Goal: Task Accomplishment & Management: Complete application form

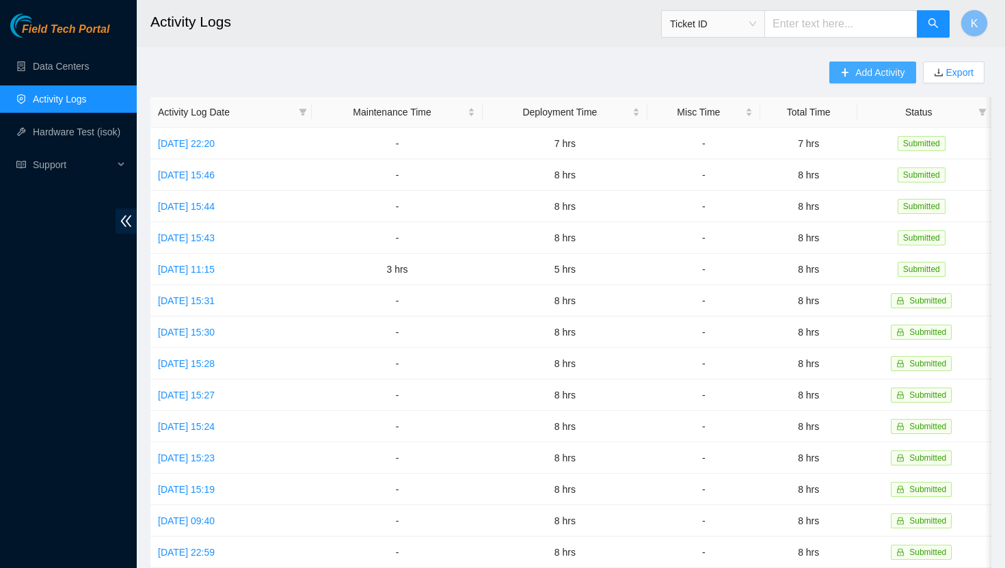
click at [862, 74] on span "Add Activity" at bounding box center [879, 72] width 49 height 15
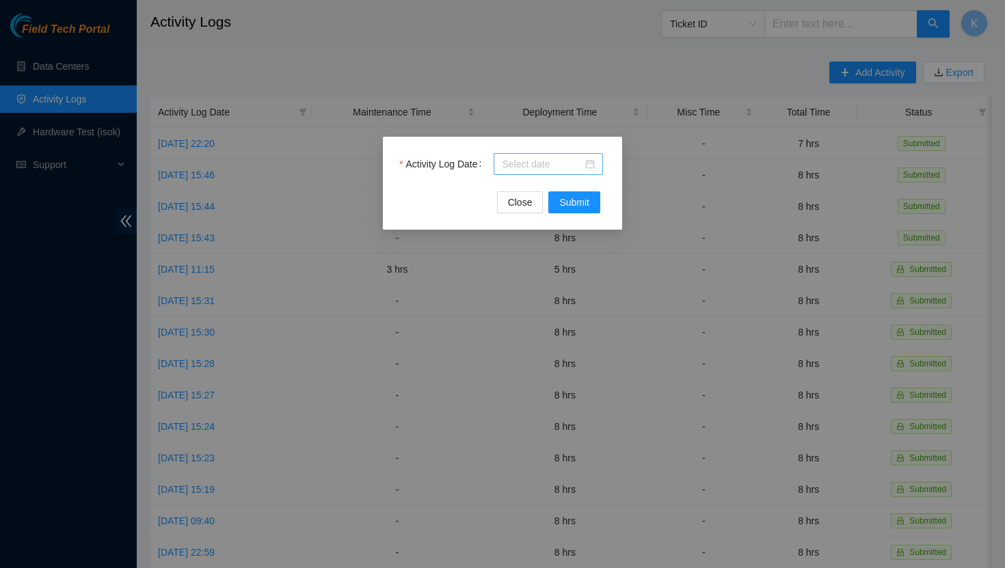
click at [590, 167] on div at bounding box center [548, 164] width 93 height 15
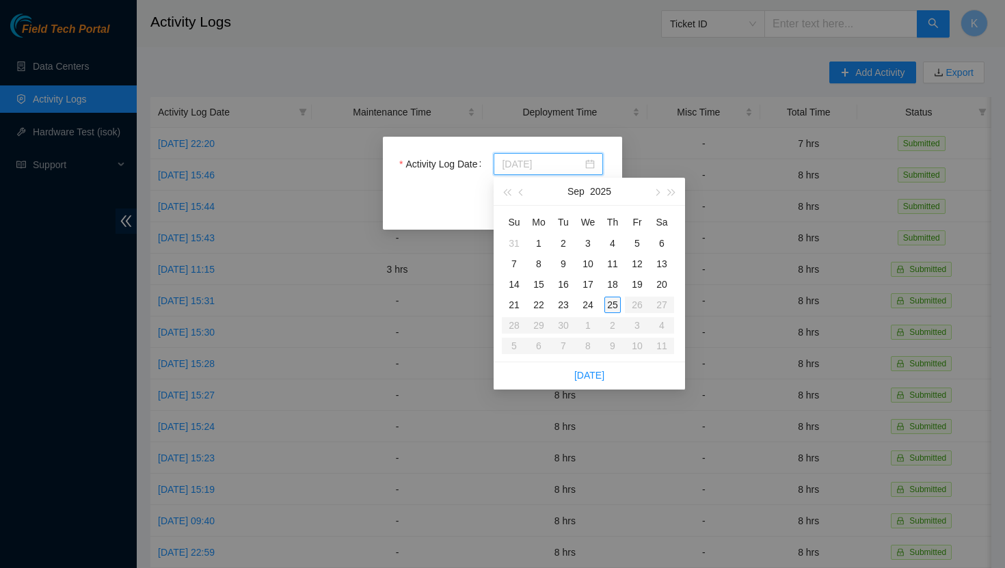
type input "[DATE]"
click at [615, 307] on div "25" at bounding box center [612, 305] width 16 height 16
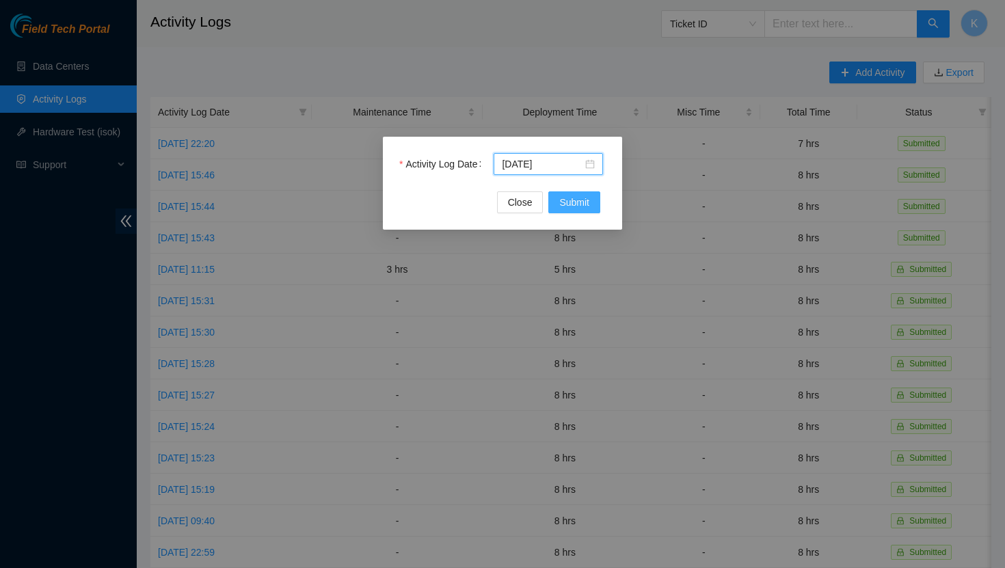
click at [579, 206] on span "Submit" at bounding box center [574, 202] width 30 height 15
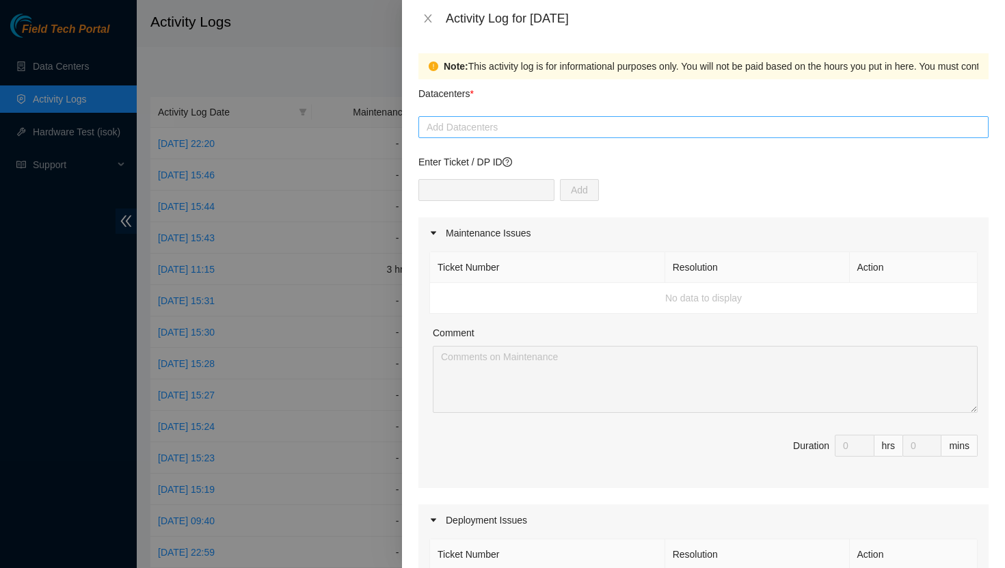
click at [520, 135] on div "Add Datacenters" at bounding box center [703, 127] width 570 height 22
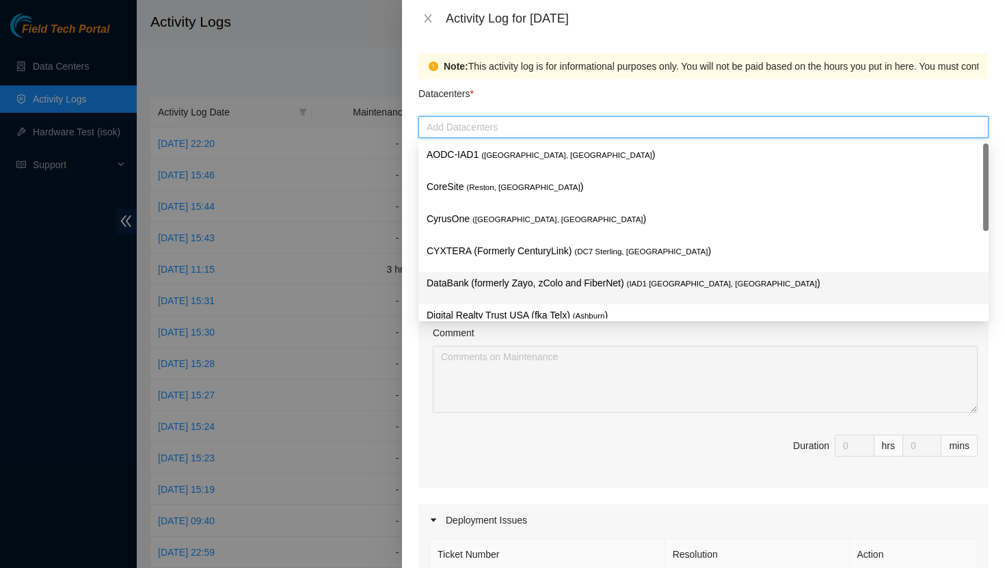
click at [518, 280] on p "DataBank (formerly Zayo, zColo and FiberNet) ( IAD1 [GEOGRAPHIC_DATA], [GEOGRAP…" at bounding box center [704, 284] width 554 height 16
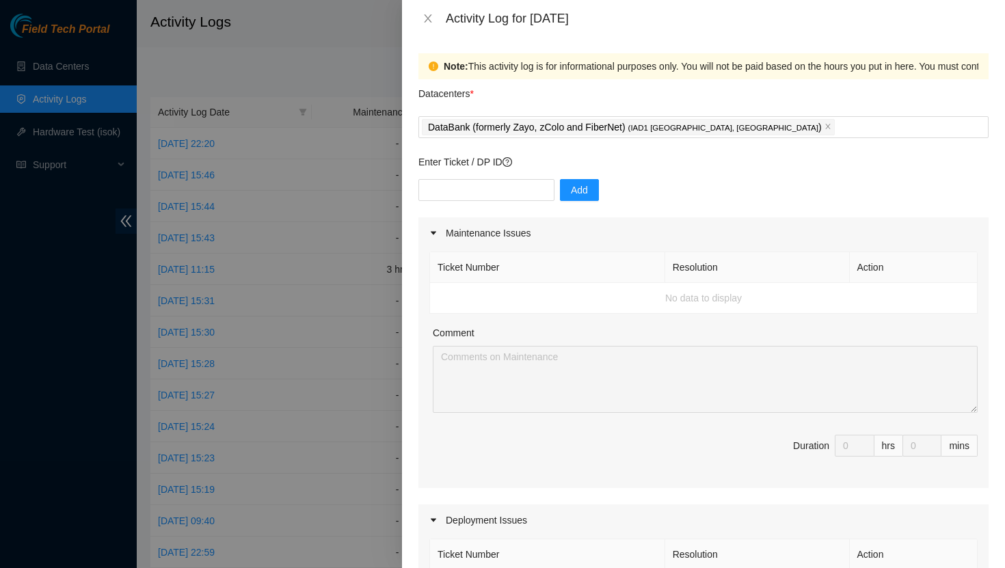
click at [531, 94] on div "Datacenters *" at bounding box center [703, 97] width 570 height 37
click at [506, 185] on input "text" at bounding box center [486, 190] width 136 height 22
type input "DP83347"
click at [578, 195] on button "Add" at bounding box center [579, 190] width 39 height 22
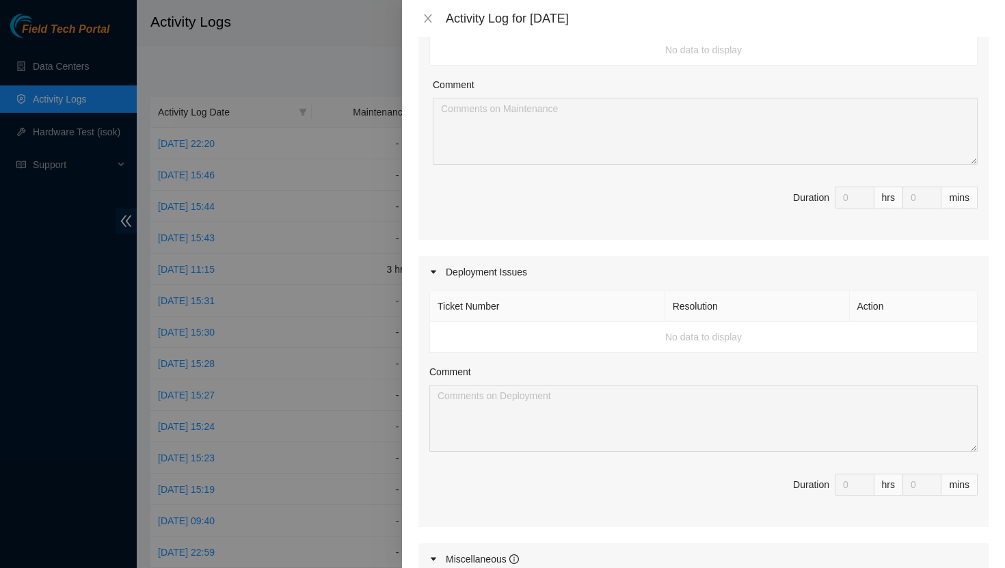
scroll to position [324, 0]
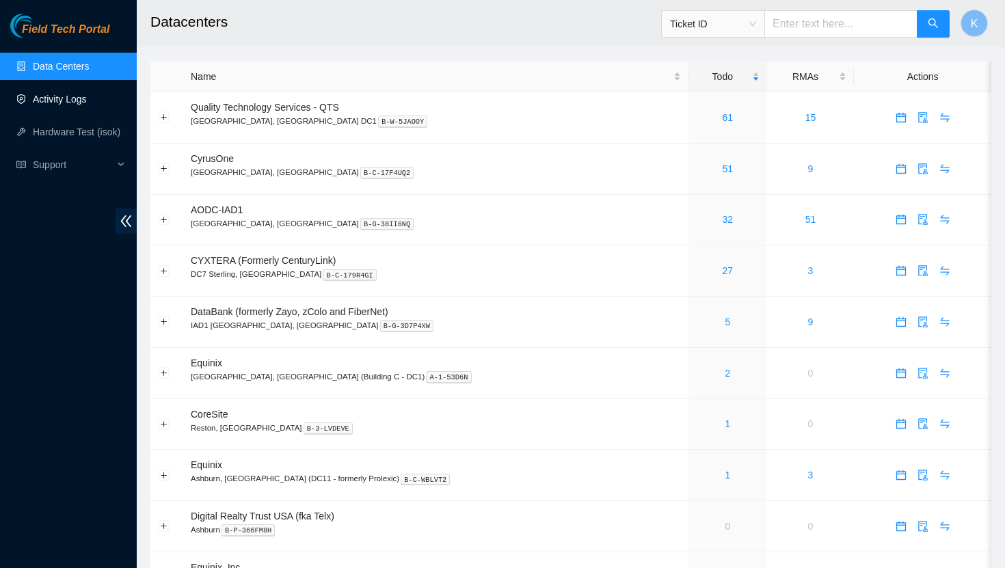
click at [77, 102] on link "Activity Logs" at bounding box center [60, 99] width 54 height 11
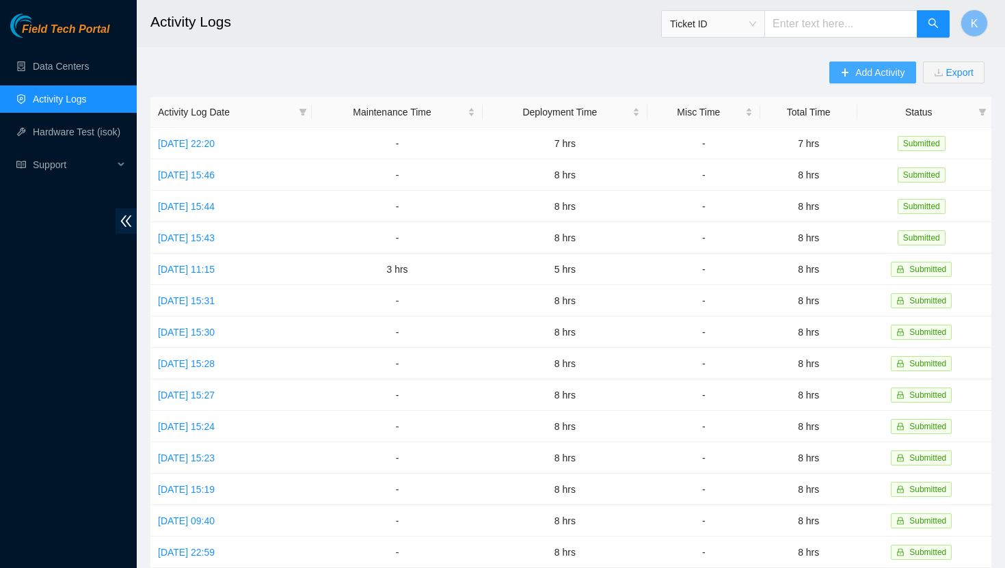
click at [874, 72] on span "Add Activity" at bounding box center [879, 72] width 49 height 15
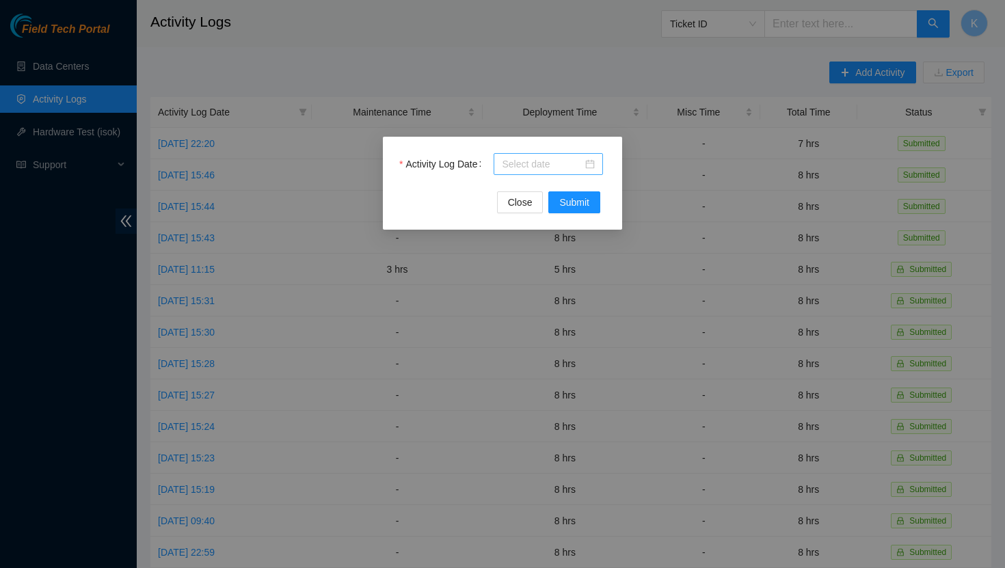
click at [595, 165] on div at bounding box center [548, 164] width 109 height 22
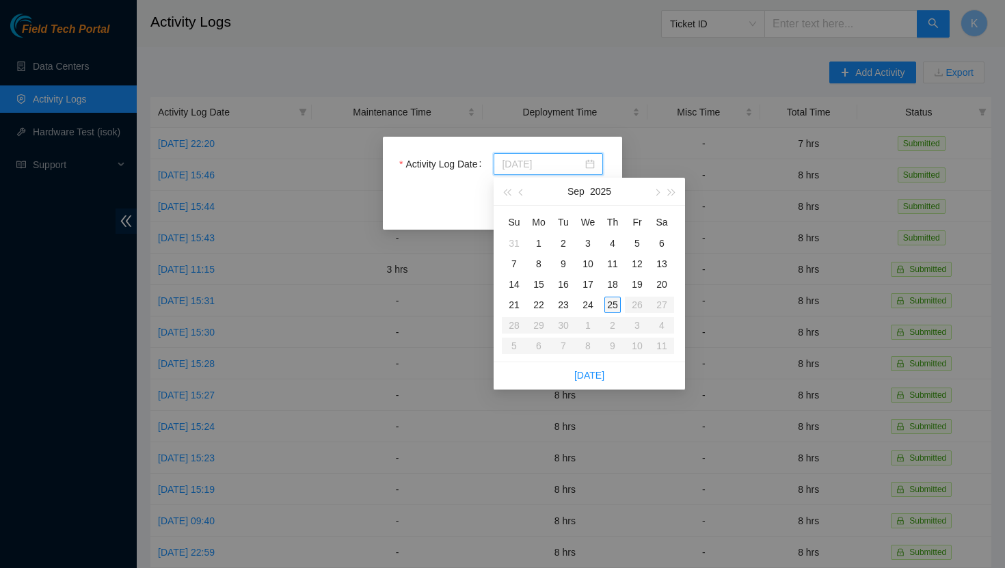
type input "[DATE]"
click at [613, 310] on div "25" at bounding box center [612, 305] width 16 height 16
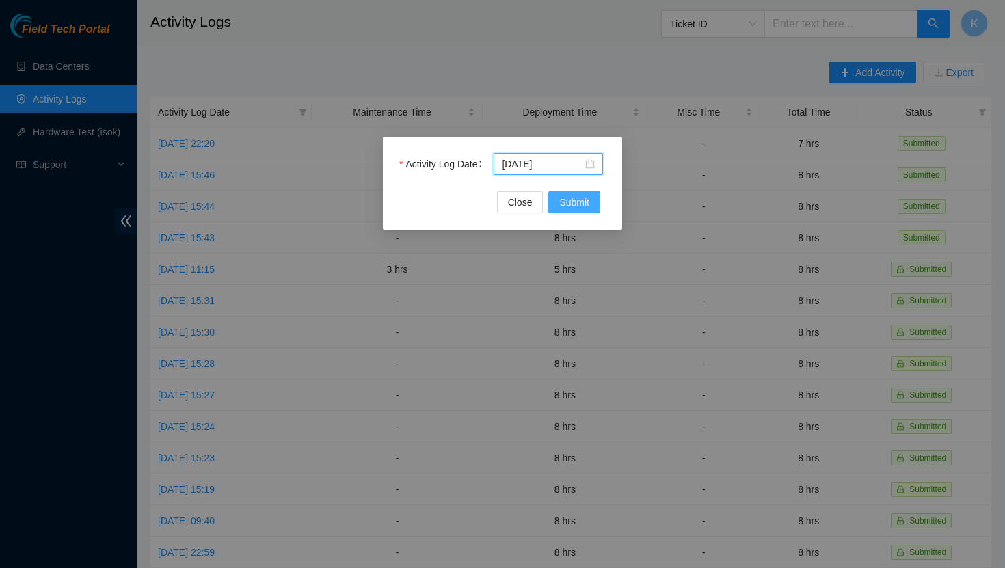
click at [572, 210] on button "Submit" at bounding box center [574, 202] width 52 height 22
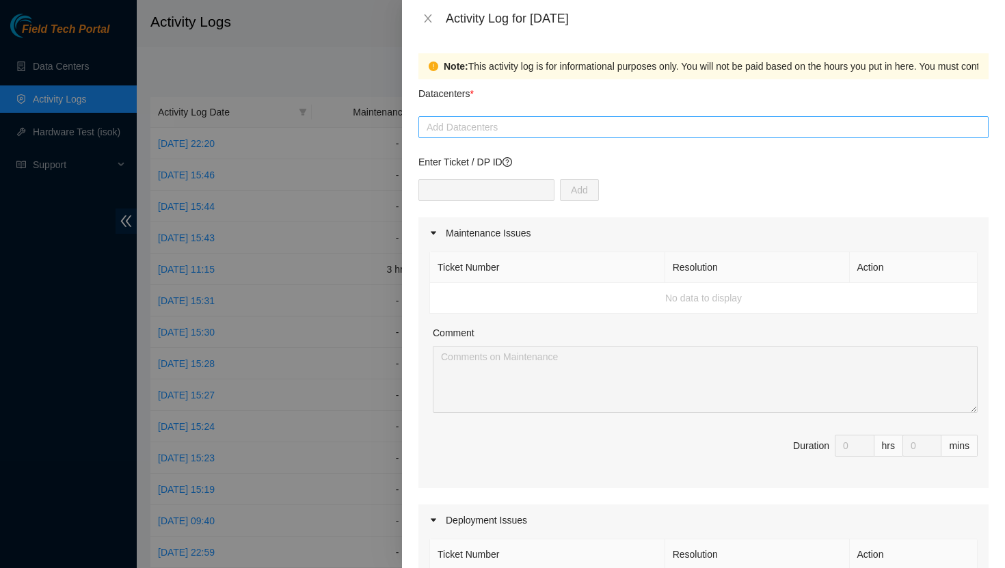
click at [538, 131] on div at bounding box center [703, 127] width 563 height 16
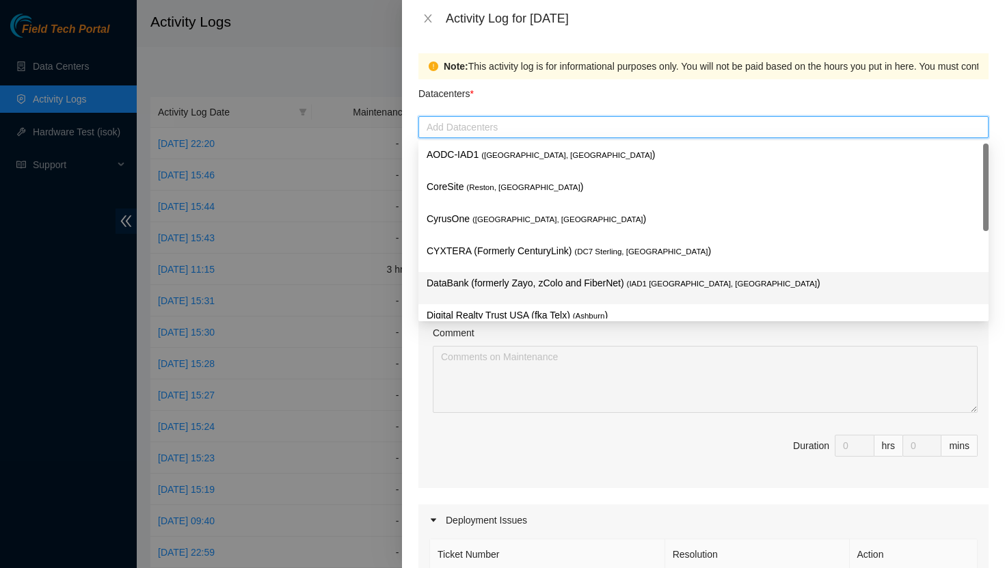
click at [499, 278] on p "DataBank (formerly Zayo, zColo and FiberNet) ( IAD1 [GEOGRAPHIC_DATA], [GEOGRAP…" at bounding box center [704, 284] width 554 height 16
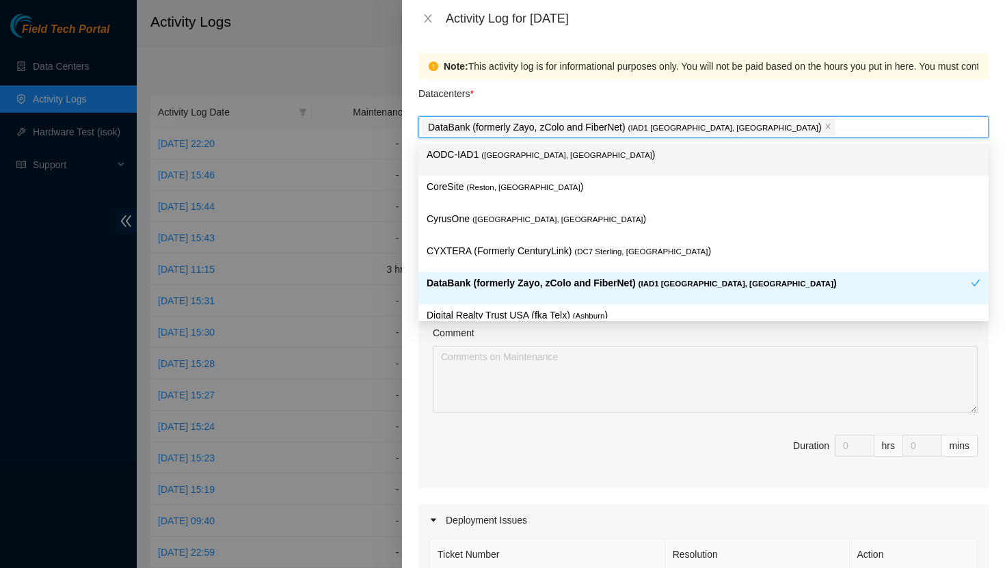
click at [587, 87] on div "Datacenters *" at bounding box center [703, 97] width 570 height 37
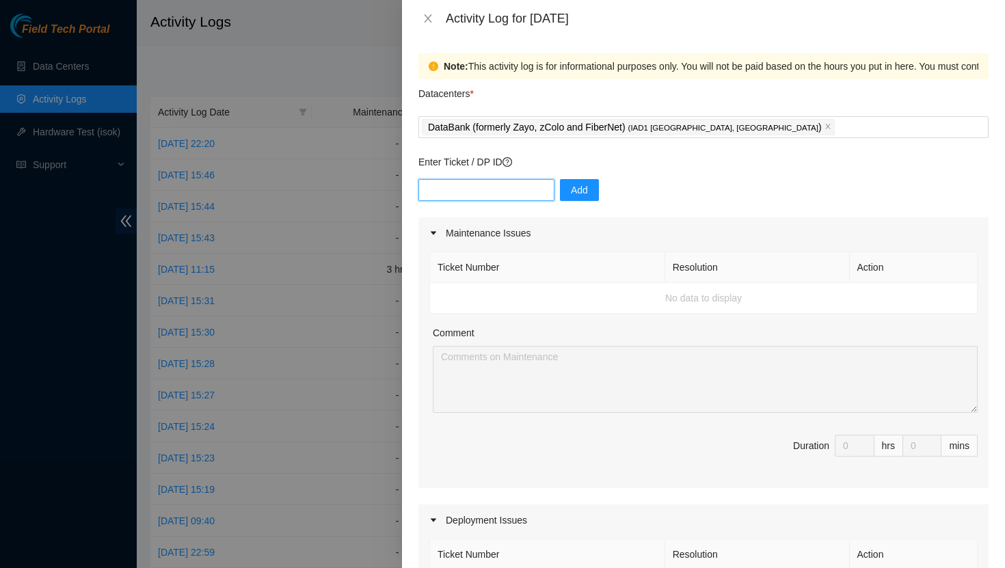
click at [495, 186] on input "text" at bounding box center [486, 190] width 136 height 22
type input "DP83347"
click at [578, 188] on button "Add" at bounding box center [579, 190] width 39 height 22
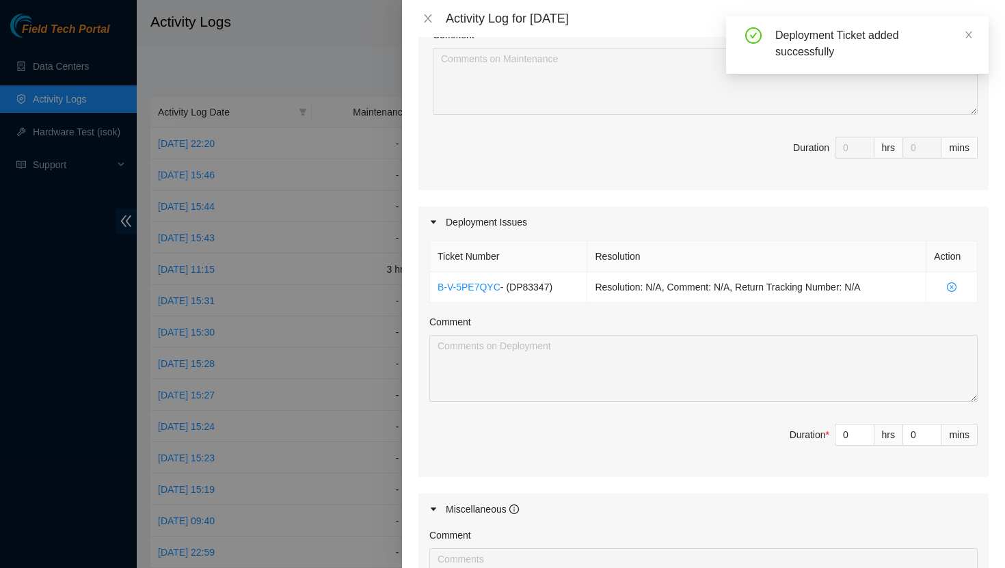
scroll to position [321, 0]
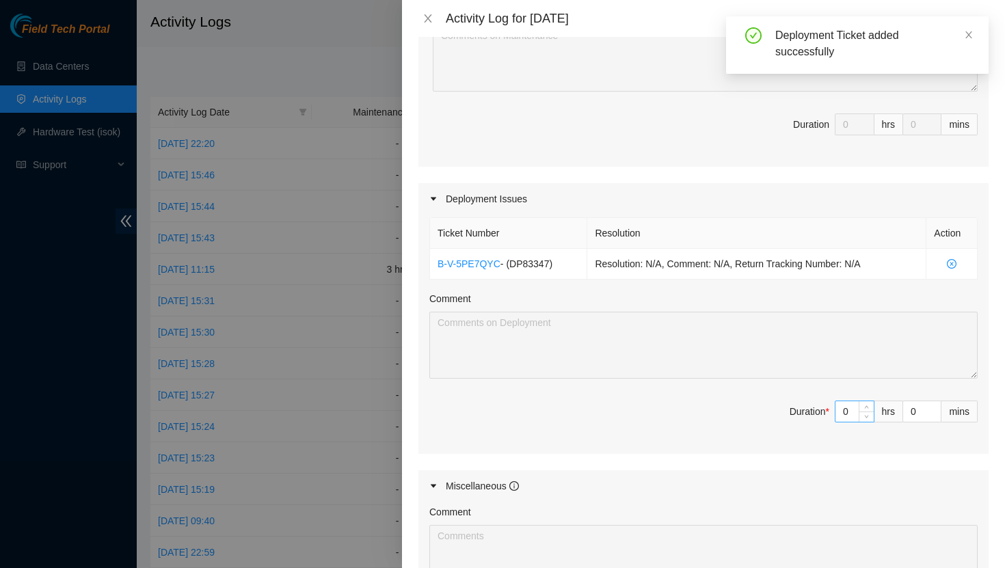
click at [854, 410] on input "0" at bounding box center [854, 411] width 38 height 21
type input "7"
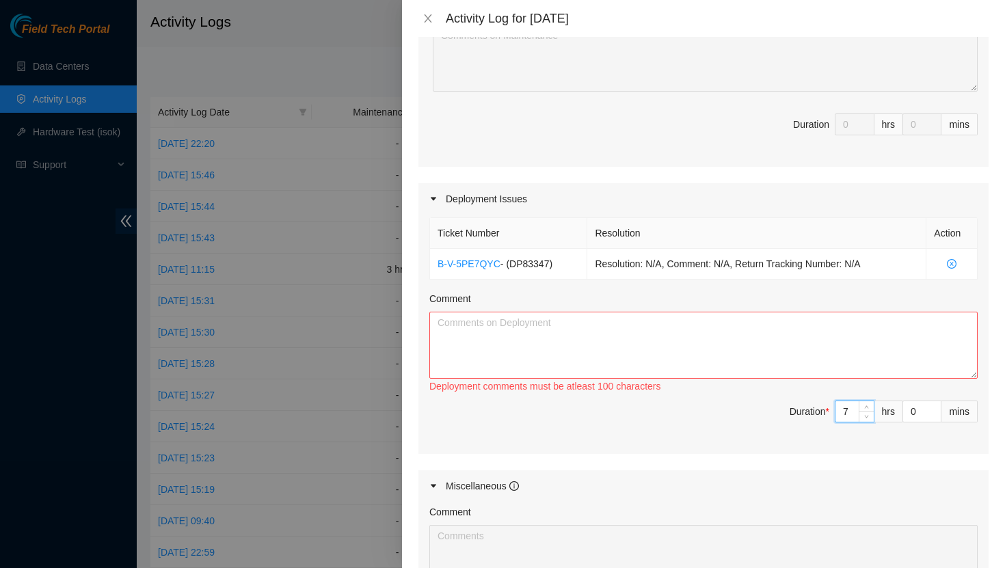
type input "7"
click at [628, 333] on textarea "Comment" at bounding box center [703, 345] width 548 height 67
paste textarea "Ran and managed R03 fiber for these racks: P67-Q7 P67-Q7 P67-Q8 P67-Q8 P67-Q9 P…"
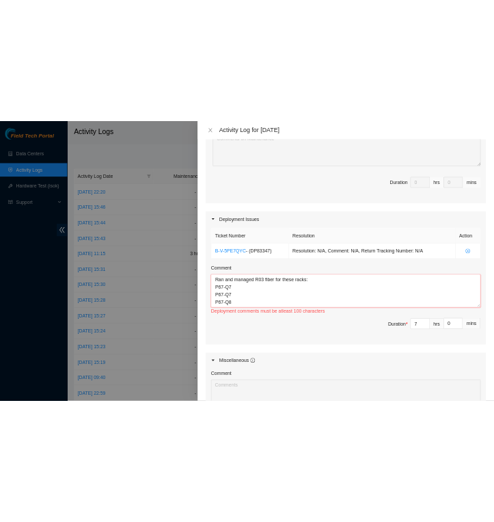
scroll to position [522, 0]
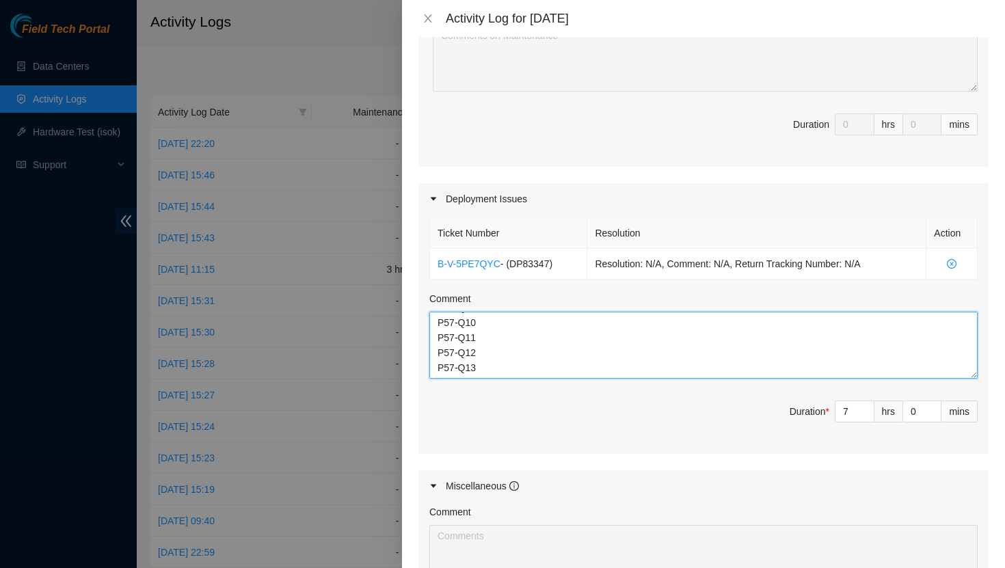
type textarea "Ran and managed R03 fiber for these racks: P67-Q7 P67-Q7 P67-Q8 P67-Q8 P67-Q9 P…"
